Goal: Task Accomplishment & Management: Use online tool/utility

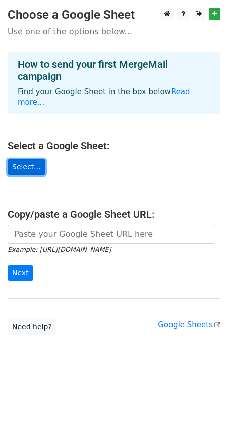
click at [29, 159] on link "Select..." at bounding box center [27, 167] width 38 height 16
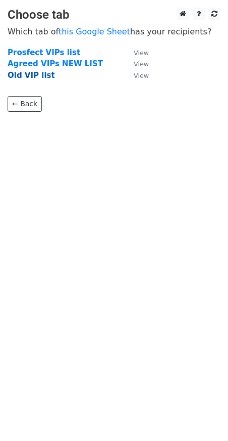
click at [38, 77] on strong "Old VIP list" at bounding box center [31, 75] width 47 height 9
